Goal: Task Accomplishment & Management: Manage account settings

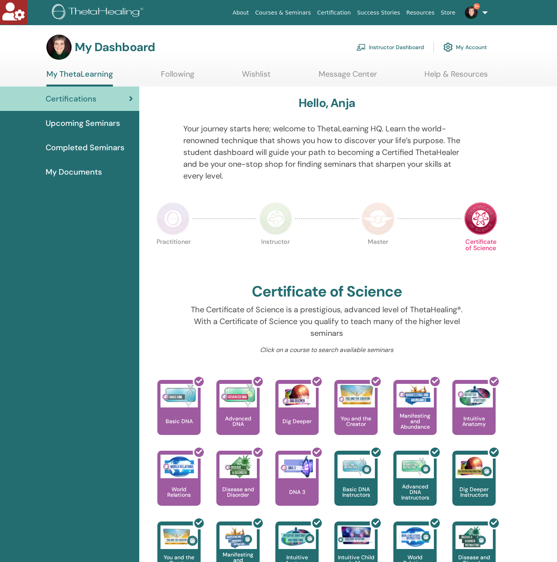
click at [388, 45] on link "Instructor Dashboard" at bounding box center [390, 47] width 68 height 17
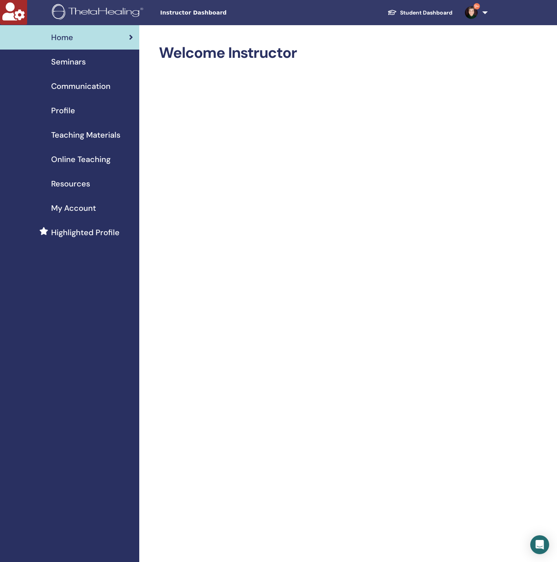
click at [70, 64] on span "Seminars" at bounding box center [68, 62] width 35 height 12
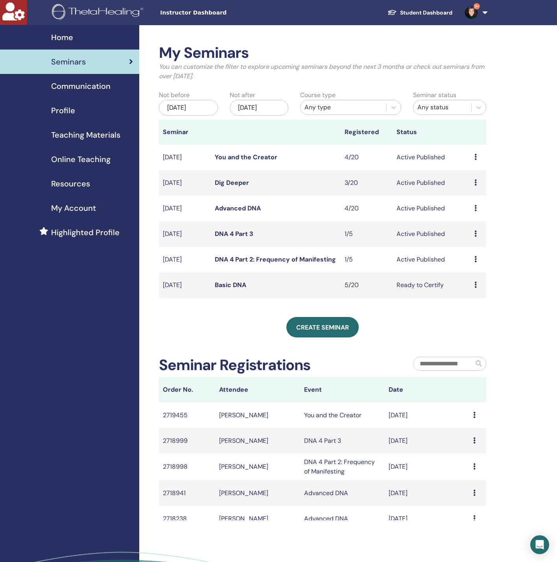
click at [301, 172] on td "Dig Deeper" at bounding box center [276, 183] width 130 height 26
drag, startPoint x: 334, startPoint y: 69, endPoint x: 328, endPoint y: 81, distance: 13.7
click at [333, 70] on p "You can customize the filter to explore upcoming seminars beyond the next 3 mon…" at bounding box center [322, 71] width 327 height 19
drag, startPoint x: 314, startPoint y: 83, endPoint x: 185, endPoint y: 51, distance: 132.7
click at [144, 40] on div "My Seminars You can customize the filter to explore upcoming seminars beyond th…" at bounding box center [348, 328] width 418 height 606
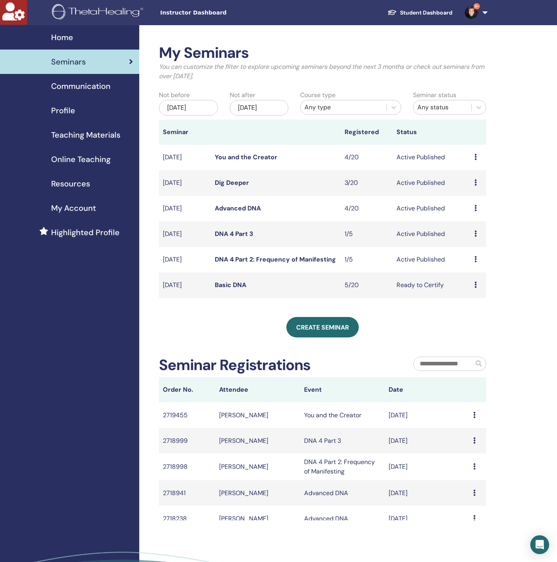
click at [184, 51] on h2 "My Seminars" at bounding box center [322, 53] width 327 height 18
click at [224, 84] on div "My Seminars You can customize the filter to explore upcoming seminars beyond th…" at bounding box center [322, 65] width 339 height 43
click at [221, 187] on td "Dig Deeper" at bounding box center [275, 183] width 130 height 26
click at [222, 186] on link "Dig Deeper" at bounding box center [231, 183] width 34 height 8
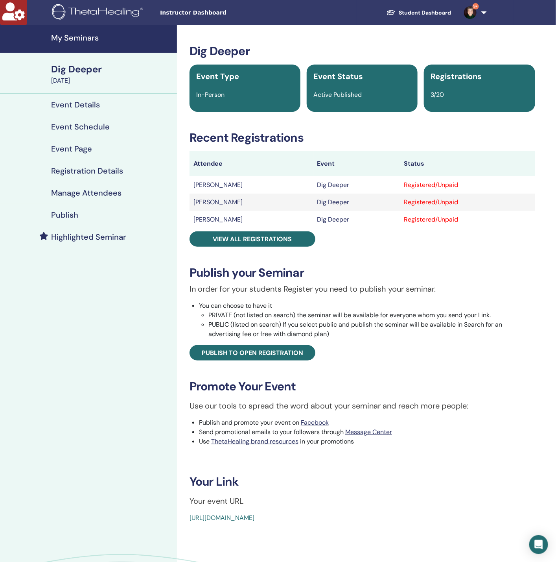
click at [116, 174] on h4 "Registration Details" at bounding box center [87, 170] width 72 height 9
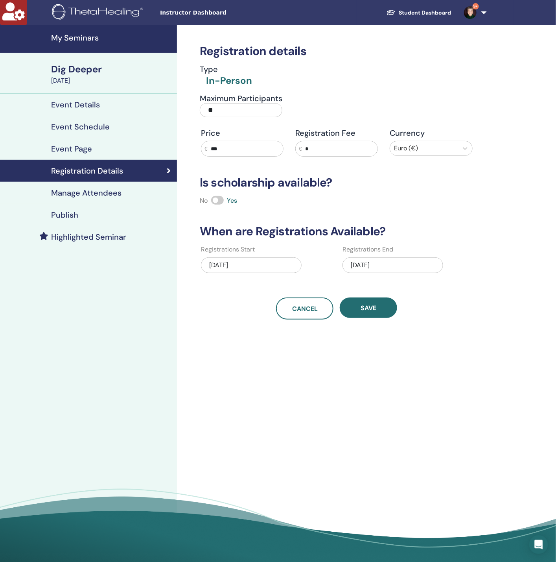
click at [398, 262] on div "08/06/2025" at bounding box center [393, 265] width 101 height 16
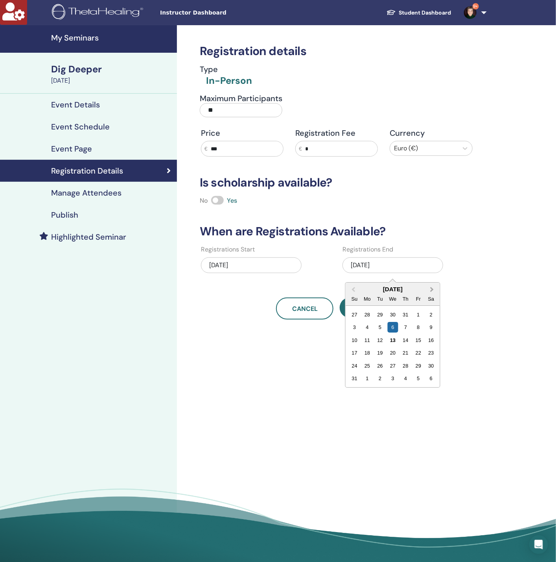
click at [433, 285] on button "Next Month" at bounding box center [433, 289] width 13 height 13
click at [380, 329] on div "9" at bounding box center [380, 327] width 11 height 11
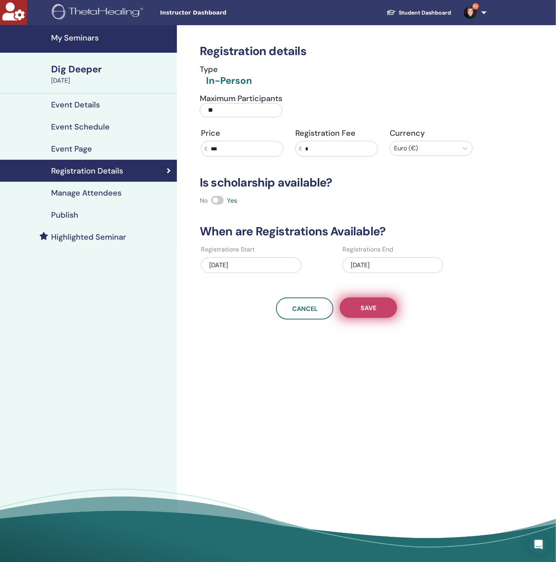
click at [359, 306] on button "Save" at bounding box center [368, 307] width 57 height 20
